Goal: Task Accomplishment & Management: Manage account settings

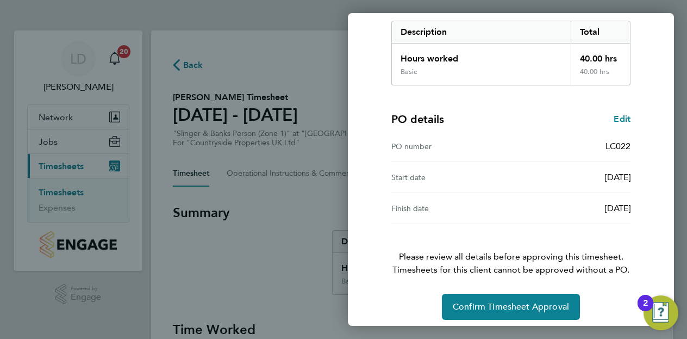
scroll to position [181, 0]
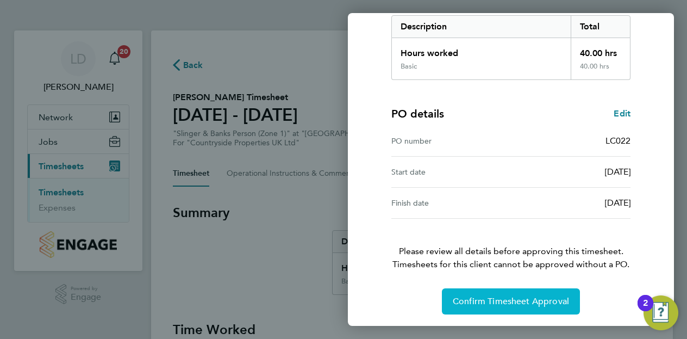
click at [462, 296] on span "Confirm Timesheet Approval" at bounding box center [511, 301] width 116 height 11
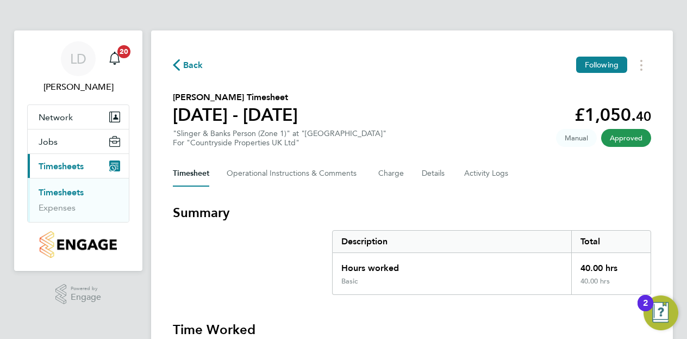
click at [197, 69] on span "Back" at bounding box center [193, 65] width 20 height 13
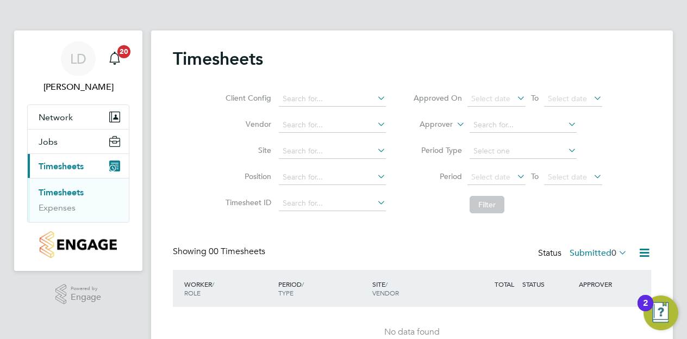
click at [588, 250] on label "Submitted 0" at bounding box center [599, 252] width 58 height 11
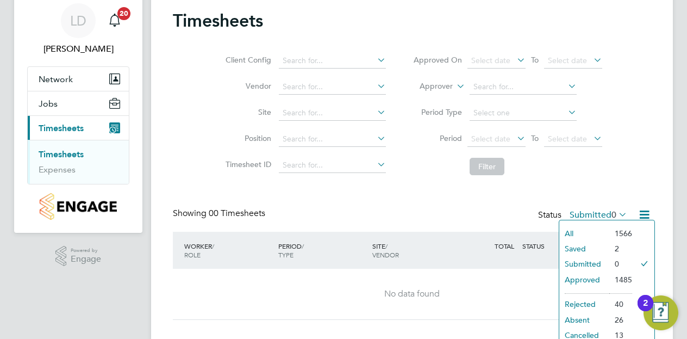
scroll to position [57, 0]
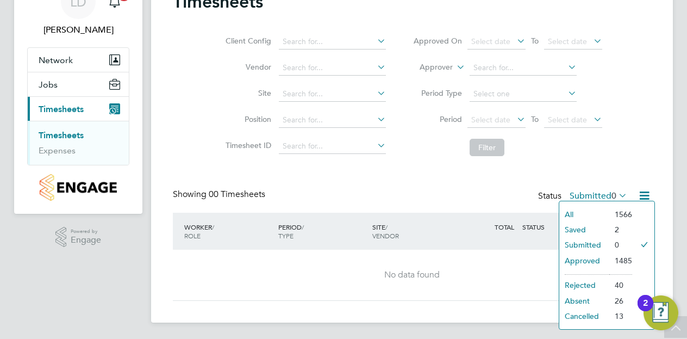
click at [594, 263] on li "Approved" at bounding box center [585, 260] width 50 height 15
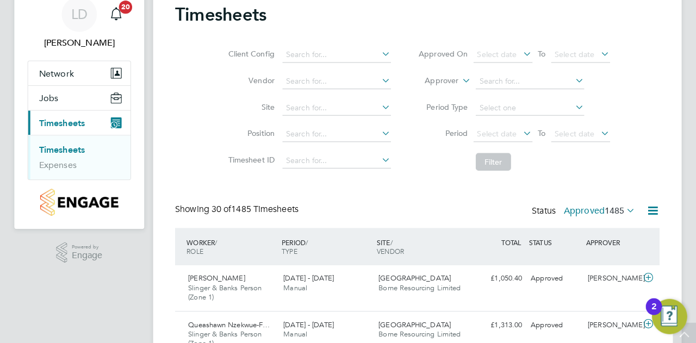
scroll to position [0, 0]
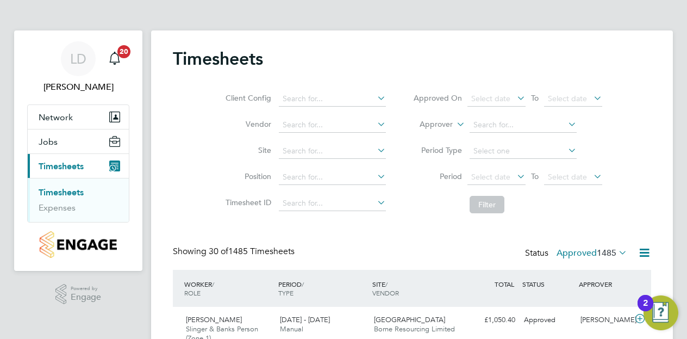
click at [594, 255] on label "Approved 1485" at bounding box center [592, 252] width 71 height 11
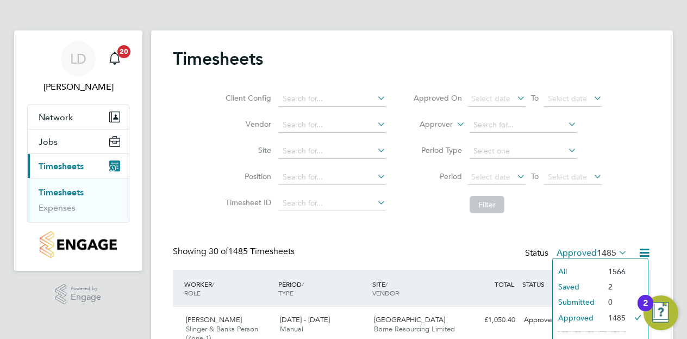
click at [425, 246] on div "Showing 30 of 1485 Timesheets Status Approved 1485" at bounding box center [412, 258] width 479 height 24
